Goal: Task Accomplishment & Management: Manage account settings

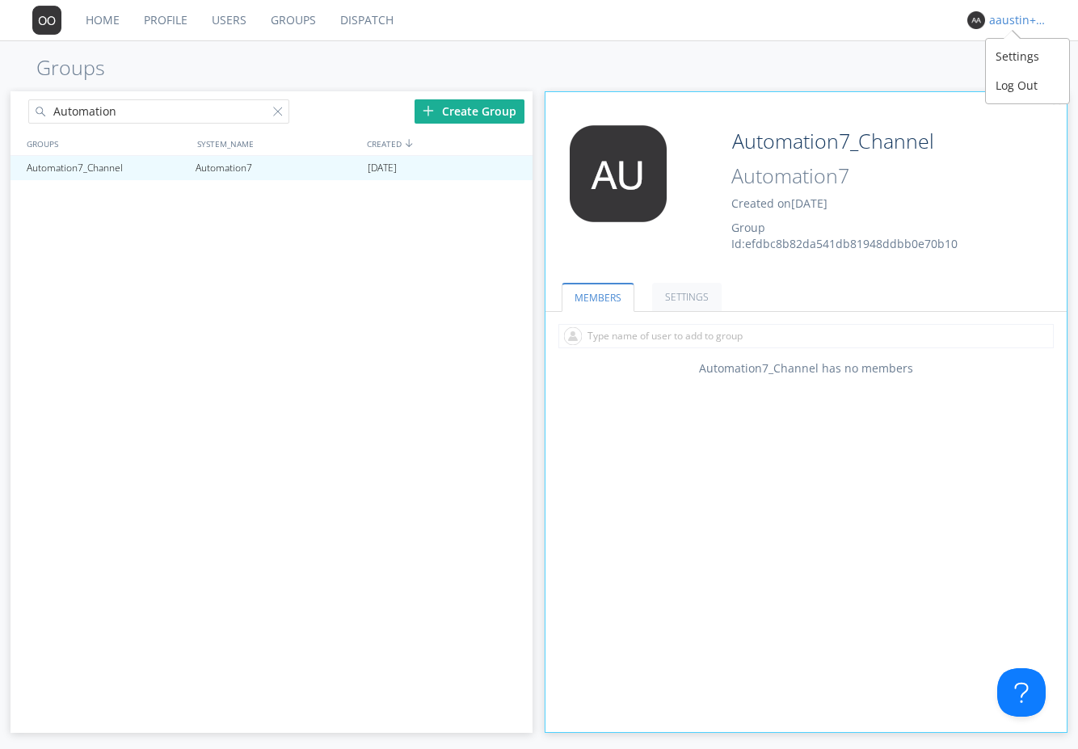
click at [1028, 15] on div "aaustin+ovc1+org" at bounding box center [1020, 20] width 61 height 16
click at [1011, 90] on div "Log Out" at bounding box center [1027, 85] width 83 height 29
